Goal: Transaction & Acquisition: Purchase product/service

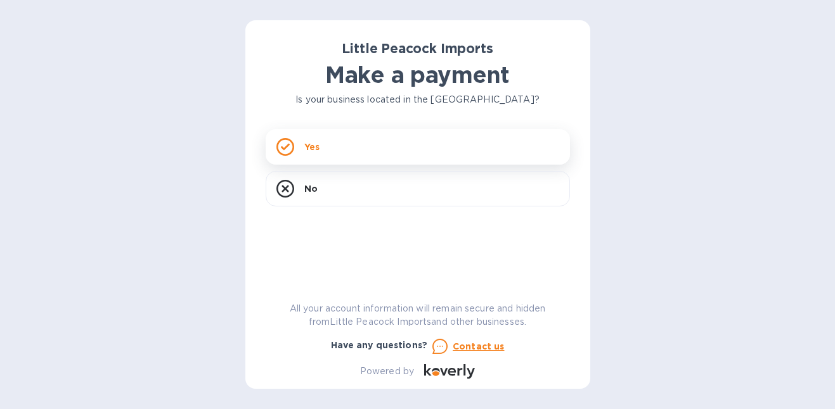
click at [344, 143] on div "Yes" at bounding box center [418, 146] width 304 height 35
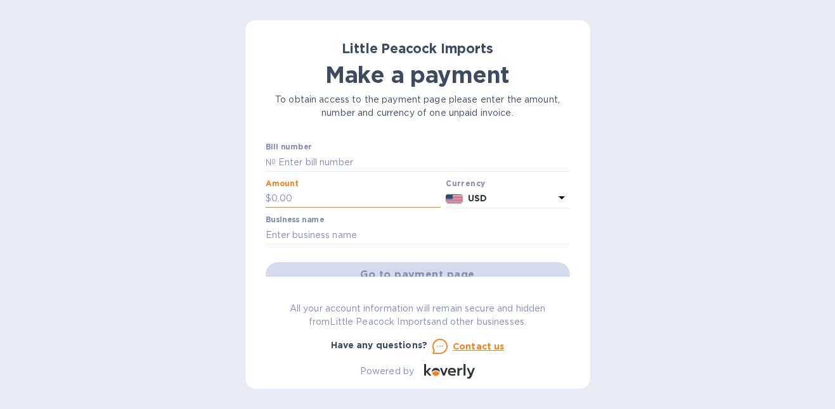
click at [350, 195] on input "text" at bounding box center [356, 198] width 170 height 19
type input "560"
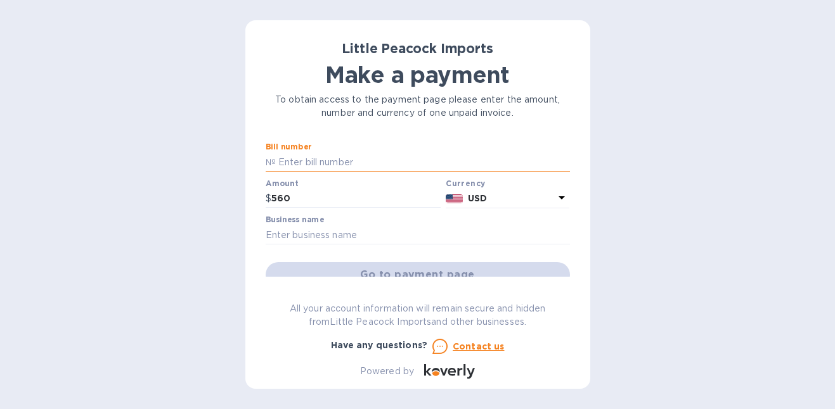
click at [345, 160] on input "text" at bounding box center [423, 162] width 294 height 19
paste input "LP2503046"
type input "LP2503046"
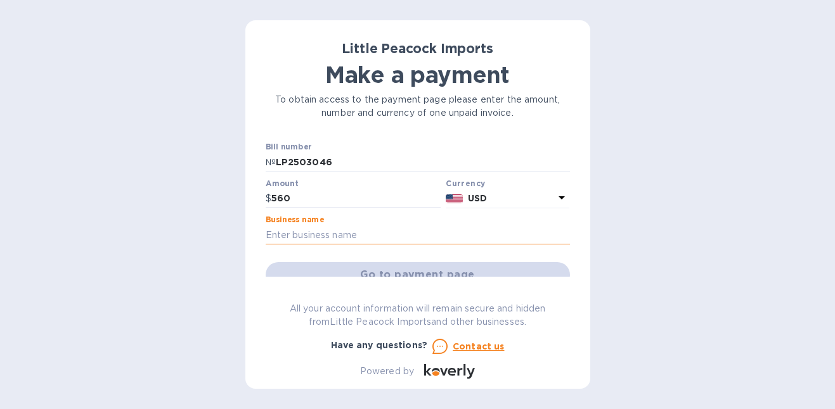
click at [382, 237] on input "text" at bounding box center [418, 235] width 304 height 19
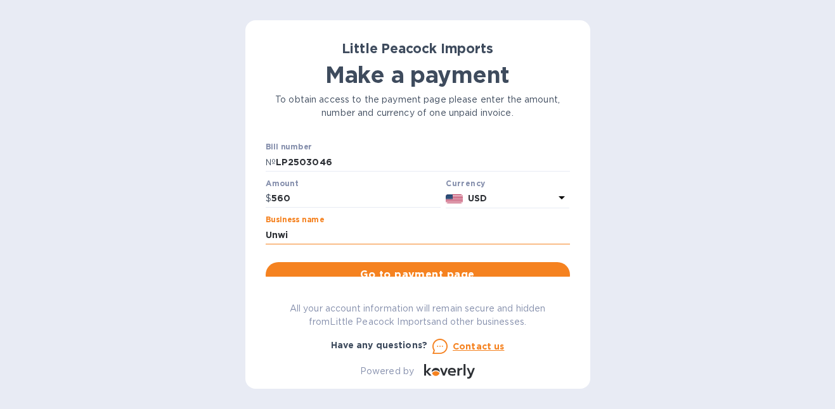
type input "Unwin"
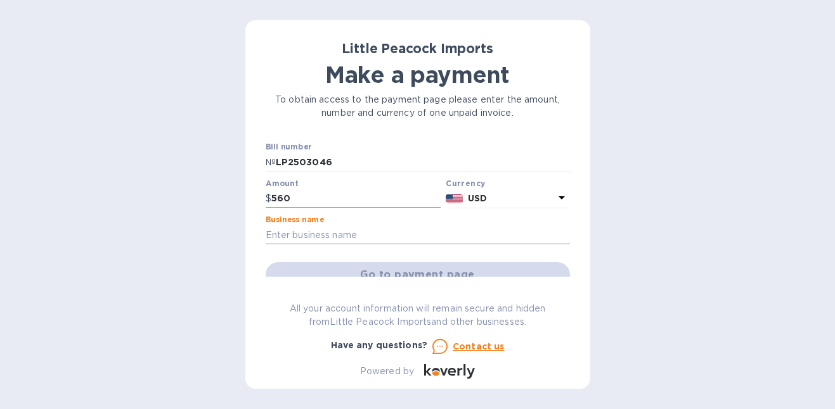
paste input "40CAY LLC DBA UNWIN'D"
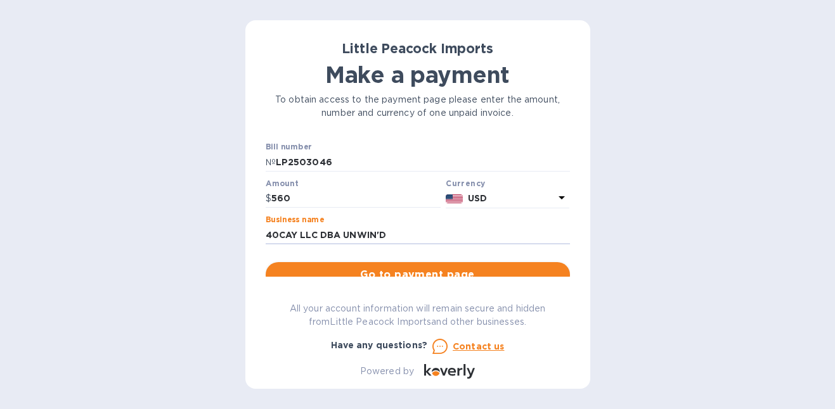
type input "40CAY LLC DBA UNWIN'D"
click at [462, 269] on span "Go to payment page" at bounding box center [418, 274] width 284 height 15
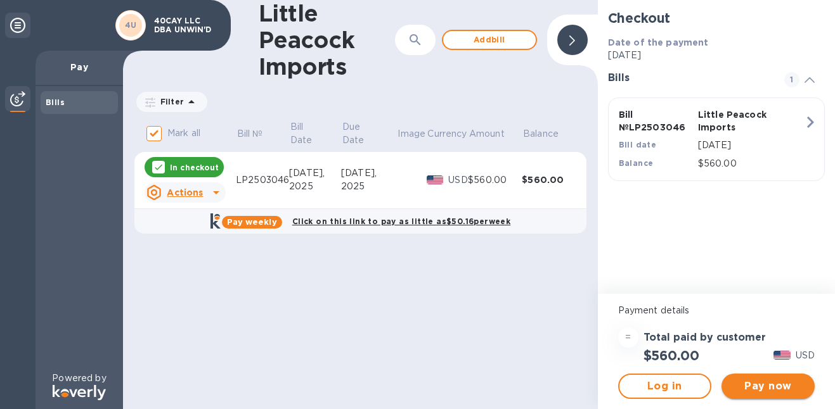
click at [750, 394] on span "Pay now" at bounding box center [767, 386] width 73 height 15
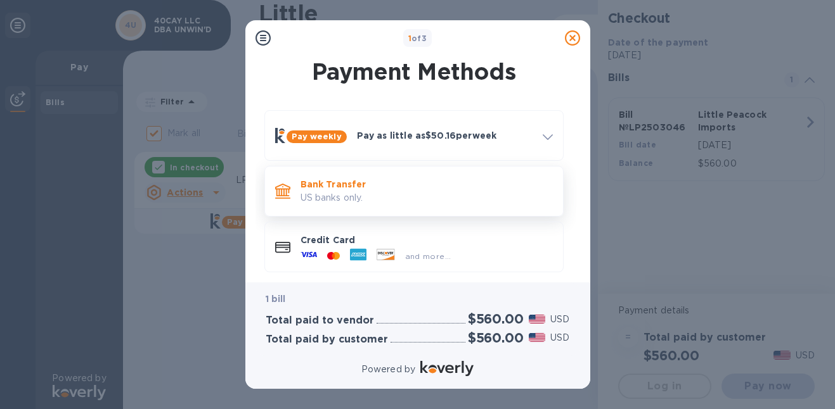
click at [379, 196] on p "US banks only." at bounding box center [426, 197] width 252 height 13
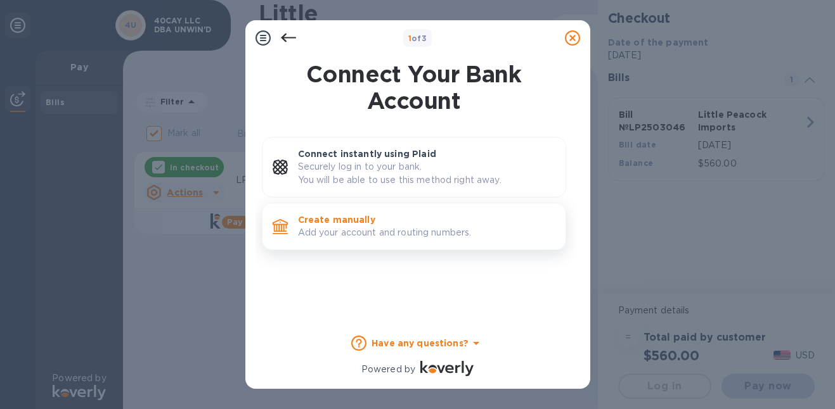
click at [375, 226] on p "Add your account and routing numbers." at bounding box center [426, 232] width 257 height 13
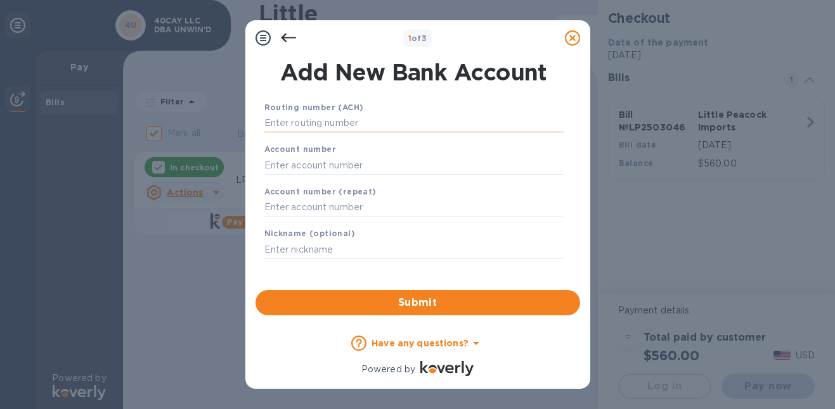
click at [376, 122] on input "text" at bounding box center [413, 123] width 299 height 19
paste input "022304616"
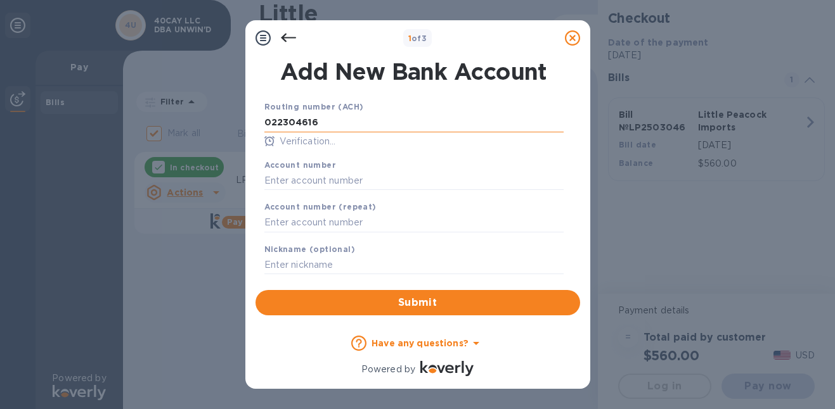
type input "022304616"
click at [388, 183] on input "text" at bounding box center [413, 180] width 299 height 19
paste input "217219105"
type input "217219105"
click at [370, 223] on input "text" at bounding box center [413, 223] width 299 height 19
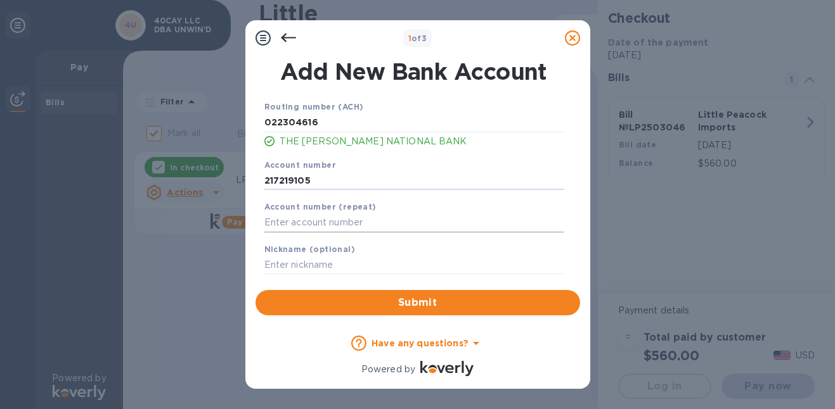
paste input "217219105"
type input "217219105"
click at [406, 302] on span "Submit" at bounding box center [418, 302] width 304 height 15
